Goal: Information Seeking & Learning: Find specific fact

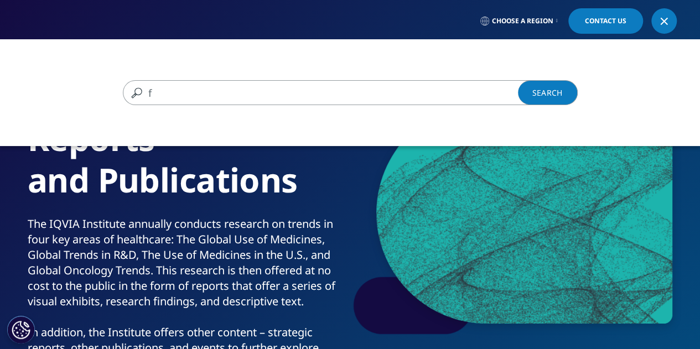
click at [465, 96] on input "f" at bounding box center [334, 92] width 423 height 25
type input "[MEDICAL_DATA]"
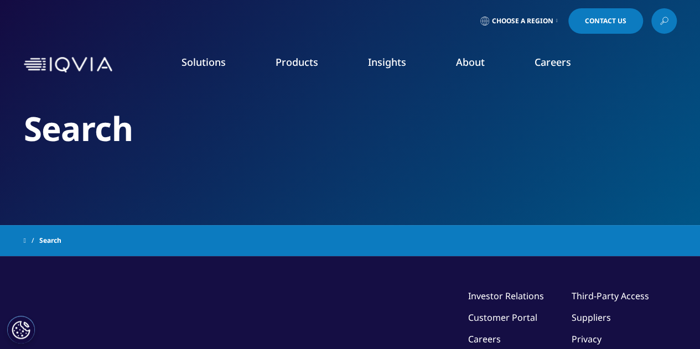
type input "[MEDICAL_DATA]"
